Goal: Task Accomplishment & Management: Use online tool/utility

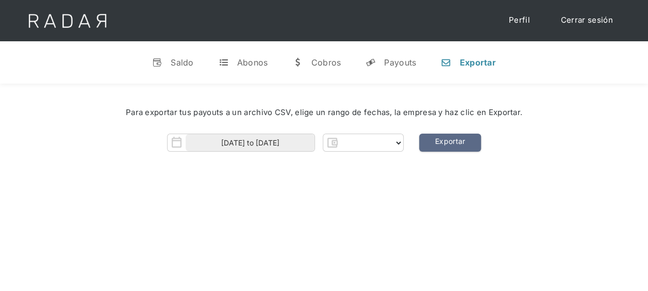
click at [567, 137] on div "[DATE] to [DATE] Thank you! Your submission has been received! Oops! Something …" at bounding box center [323, 143] width 617 height 18
click at [178, 64] on div "Saldo" at bounding box center [182, 62] width 23 height 10
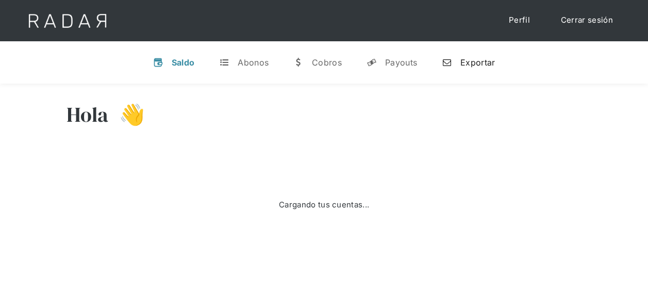
click at [467, 59] on div "Exportar" at bounding box center [477, 62] width 35 height 10
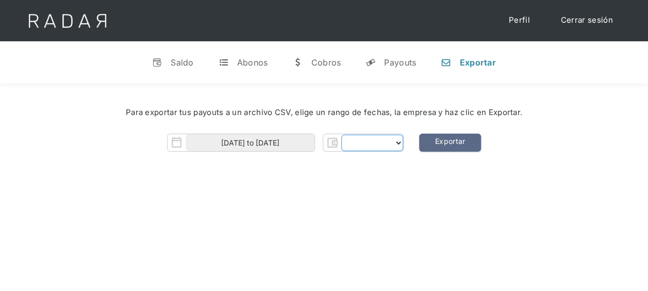
click at [356, 144] on select "Form" at bounding box center [372, 143] width 62 height 17
click at [322, 190] on div "Hola 👋 Cargando tus cuentas... Nombre de la empresa • [GEOGRAPHIC_DATA] • Desco…" at bounding box center [324, 229] width 648 height 291
select select "pagsmile"
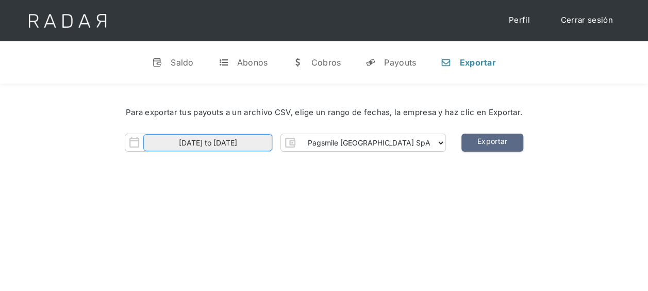
click at [270, 142] on input "[DATE] to [DATE]" at bounding box center [207, 142] width 129 height 17
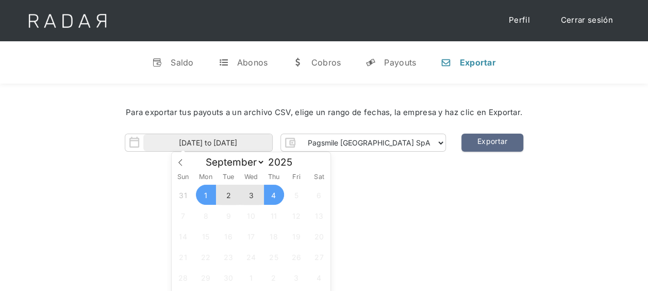
click at [249, 194] on span "3" at bounding box center [251, 195] width 20 height 20
type input "[DATE]"
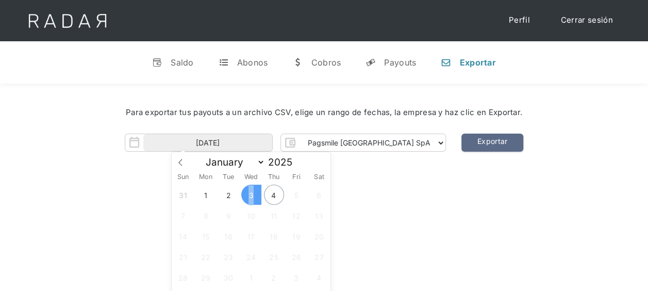
click at [249, 193] on span "3" at bounding box center [251, 195] width 20 height 20
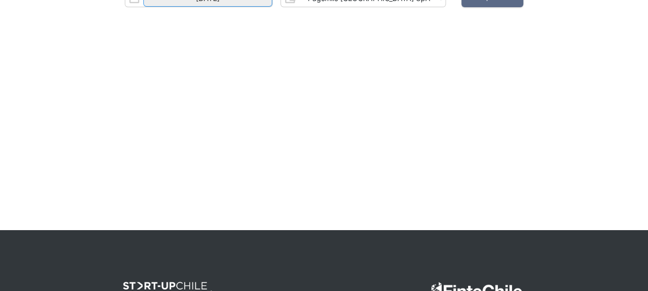
scroll to position [52, 0]
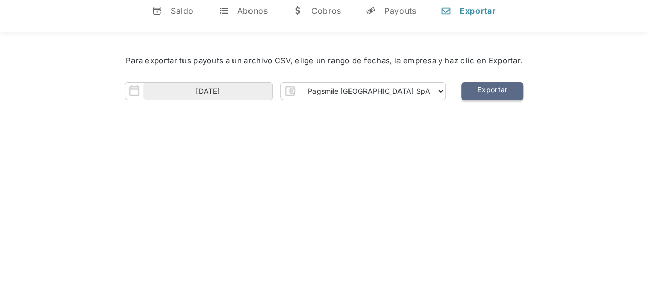
click at [461, 90] on link "Exportar" at bounding box center [492, 91] width 62 height 18
